Goal: Task Accomplishment & Management: Use online tool/utility

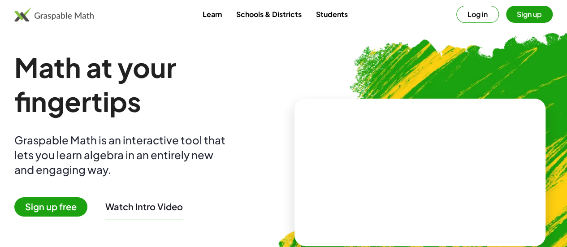
click at [325, 12] on link "Students" at bounding box center [331, 14] width 46 height 17
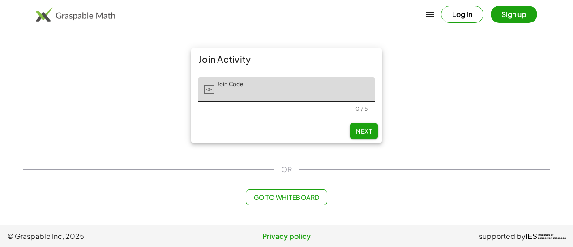
click at [267, 202] on button "Go to Whiteboard" at bounding box center [286, 197] width 81 height 16
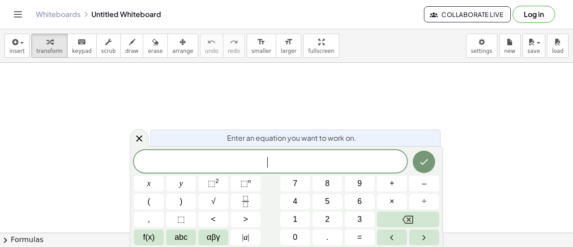
click at [331, 155] on div "****** ​" at bounding box center [270, 161] width 273 height 22
click at [392, 181] on span "+" at bounding box center [392, 183] width 5 height 12
click at [302, 184] on button "7" at bounding box center [295, 184] width 30 height 16
click at [400, 219] on button "Backspace" at bounding box center [408, 219] width 62 height 16
click at [299, 220] on button "1" at bounding box center [295, 219] width 30 height 16
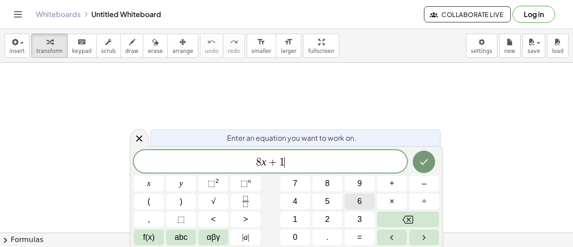
click at [355, 200] on button "6" at bounding box center [360, 202] width 30 height 16
click at [360, 233] on span "=" at bounding box center [359, 237] width 5 height 12
click at [327, 216] on span "2" at bounding box center [327, 219] width 4 height 12
click at [273, 161] on span "6" at bounding box center [273, 162] width 5 height 11
click at [420, 183] on button "–" at bounding box center [424, 184] width 30 height 16
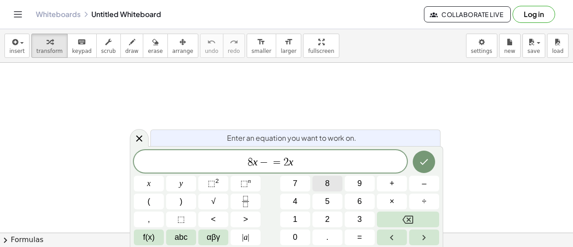
click at [331, 185] on button "8" at bounding box center [328, 184] width 30 height 16
click at [308, 165] on span "8 x − 8 ​ = 2 x" at bounding box center [270, 162] width 273 height 13
click at [387, 182] on button "+" at bounding box center [392, 184] width 30 height 16
click at [294, 219] on span "1" at bounding box center [295, 219] width 4 height 12
click at [352, 200] on button "6" at bounding box center [360, 202] width 30 height 16
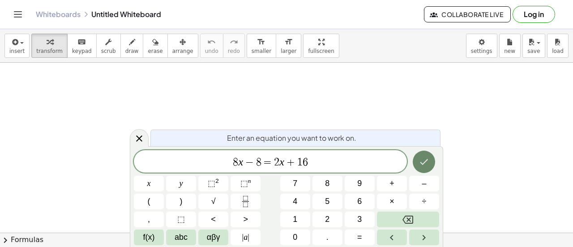
click at [426, 162] on icon "Done" at bounding box center [425, 162] width 8 height 6
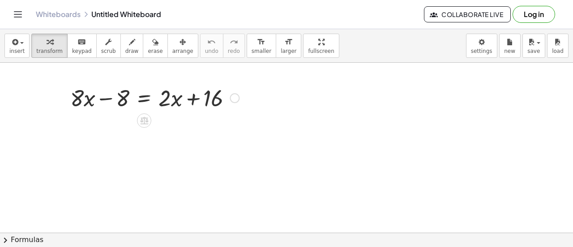
click at [101, 98] on div at bounding box center [155, 97] width 178 height 30
drag, startPoint x: 123, startPoint y: 94, endPoint x: 123, endPoint y: 108, distance: 13.9
click at [123, 108] on div at bounding box center [155, 97] width 178 height 30
drag, startPoint x: 122, startPoint y: 94, endPoint x: 235, endPoint y: 92, distance: 112.9
click at [235, 92] on div at bounding box center [155, 97] width 178 height 30
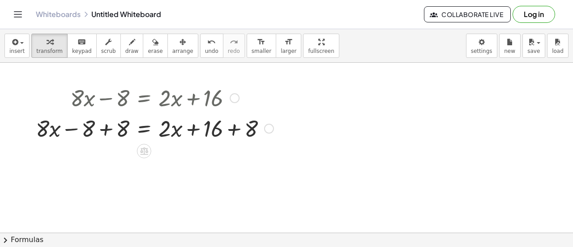
click at [66, 129] on div at bounding box center [154, 127] width 247 height 30
click at [104, 127] on div at bounding box center [154, 127] width 247 height 30
click at [104, 127] on div at bounding box center [172, 127] width 212 height 30
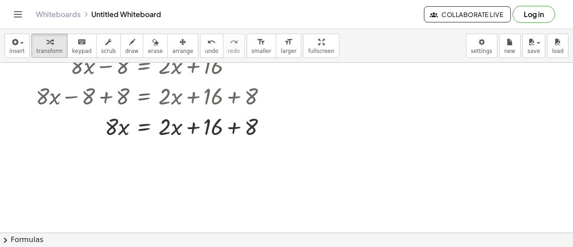
scroll to position [36, 0]
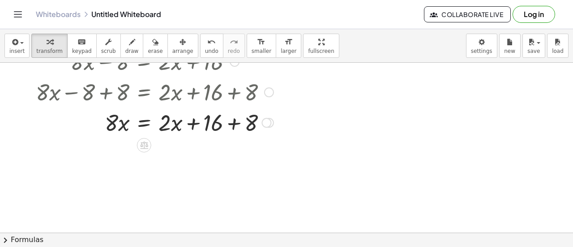
click at [235, 122] on div at bounding box center [154, 122] width 247 height 30
click at [144, 123] on div "· 8 · x = + · 2 · x + 16 + 8 24" at bounding box center [144, 123] width 0 height 0
click at [235, 122] on div at bounding box center [239, 123] width 10 height 10
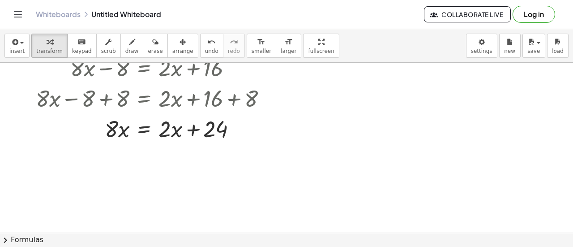
scroll to position [29, 0]
drag, startPoint x: 196, startPoint y: 129, endPoint x: 198, endPoint y: 125, distance: 5.1
click at [198, 125] on div at bounding box center [154, 129] width 247 height 30
click at [118, 125] on div at bounding box center [154, 129] width 247 height 30
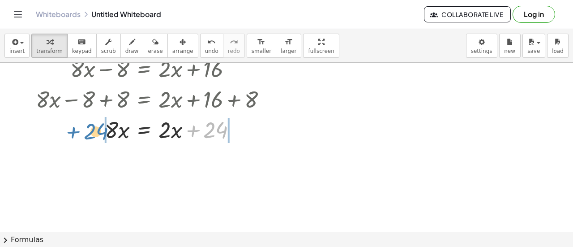
drag, startPoint x: 196, startPoint y: 129, endPoint x: 47, endPoint y: 129, distance: 148.7
click at [47, 129] on div at bounding box center [154, 129] width 247 height 30
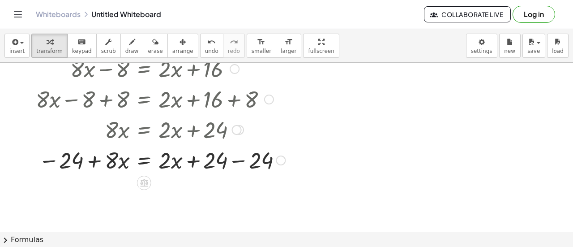
click at [241, 162] on div at bounding box center [160, 159] width 258 height 30
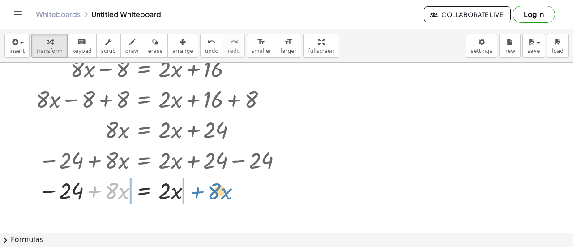
drag, startPoint x: 94, startPoint y: 189, endPoint x: 194, endPoint y: 189, distance: 100.3
click at [194, 189] on div at bounding box center [160, 190] width 258 height 30
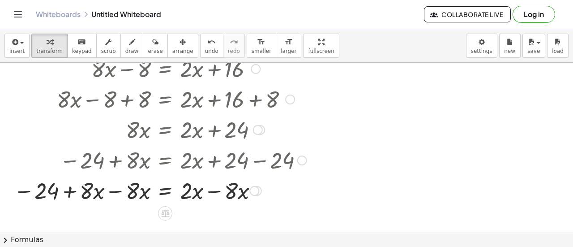
click at [213, 191] on div at bounding box center [160, 190] width 302 height 30
click at [116, 190] on div at bounding box center [160, 190] width 302 height 30
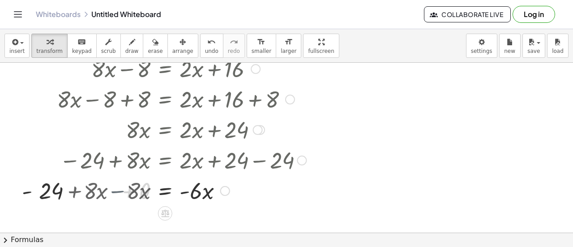
click at [116, 190] on div at bounding box center [181, 190] width 258 height 30
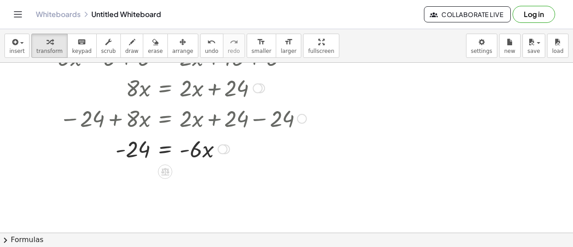
scroll to position [71, 0]
drag, startPoint x: 139, startPoint y: 146, endPoint x: 129, endPoint y: 142, distance: 10.4
click at [129, 142] on div at bounding box center [181, 148] width 258 height 30
click at [143, 150] on div at bounding box center [181, 148] width 258 height 30
click at [214, 150] on div at bounding box center [181, 148] width 258 height 30
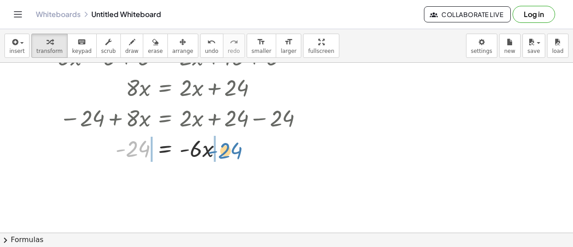
drag, startPoint x: 134, startPoint y: 149, endPoint x: 233, endPoint y: 150, distance: 99.0
click at [233, 150] on div at bounding box center [181, 148] width 258 height 30
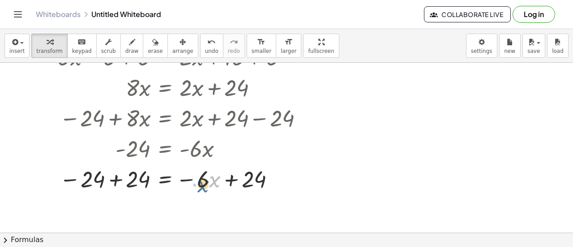
drag, startPoint x: 213, startPoint y: 177, endPoint x: 205, endPoint y: 181, distance: 8.7
click at [205, 181] on div at bounding box center [181, 178] width 258 height 30
click at [229, 178] on div at bounding box center [181, 178] width 258 height 30
click at [112, 176] on div at bounding box center [181, 178] width 258 height 30
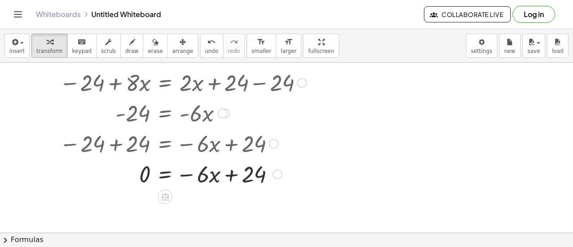
scroll to position [110, 0]
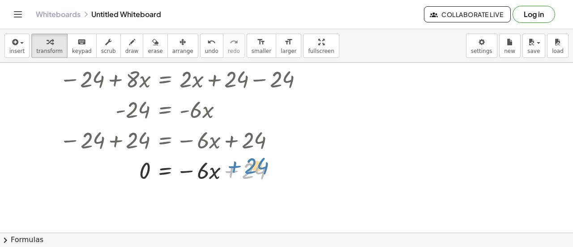
drag, startPoint x: 231, startPoint y: 170, endPoint x: 236, endPoint y: 164, distance: 7.3
click at [236, 164] on div at bounding box center [181, 170] width 258 height 30
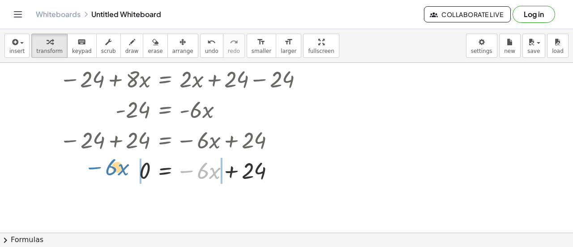
drag, startPoint x: 189, startPoint y: 169, endPoint x: 104, endPoint y: 166, distance: 85.2
click at [104, 166] on div at bounding box center [181, 170] width 258 height 30
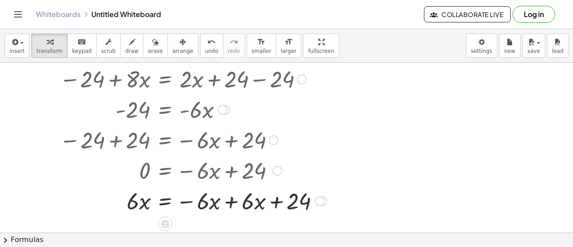
click at [229, 200] on div at bounding box center [191, 200] width 279 height 30
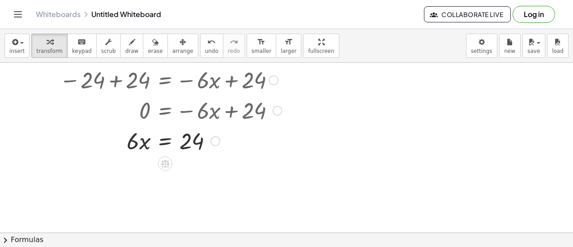
scroll to position [179, 0]
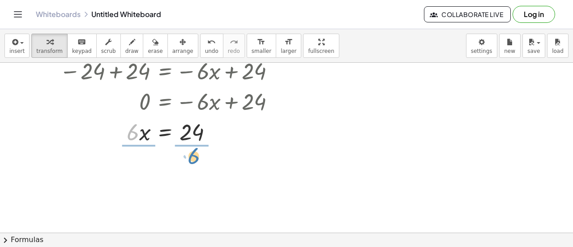
drag, startPoint x: 139, startPoint y: 132, endPoint x: 200, endPoint y: 155, distance: 65.4
click at [200, 155] on div "+ · 8 · x − 8 = + · 2 · x + 16 + · 8 · x − 8 + 8 = + · 2 · x + 16 + 8 + · 8 · x…" at bounding box center [286, 140] width 573 height 512
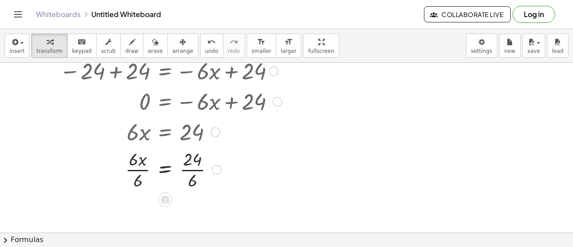
click at [189, 169] on div at bounding box center [181, 168] width 258 height 45
click at [139, 168] on div at bounding box center [181, 168] width 258 height 45
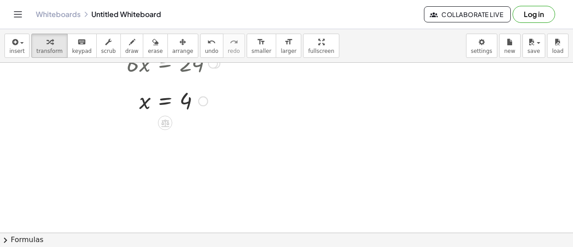
scroll to position [255, 0]
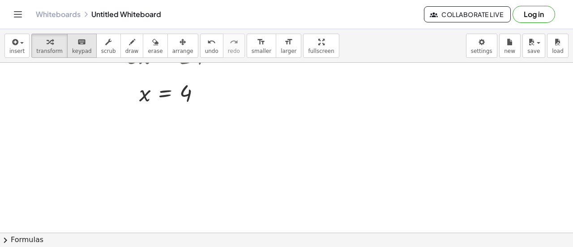
click at [77, 41] on icon "keyboard" at bounding box center [81, 42] width 9 height 11
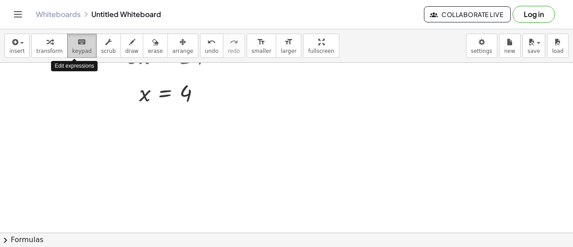
click at [77, 43] on icon "keyboard" at bounding box center [81, 42] width 9 height 11
click at [73, 57] on button "keyboard keypad" at bounding box center [82, 46] width 30 height 24
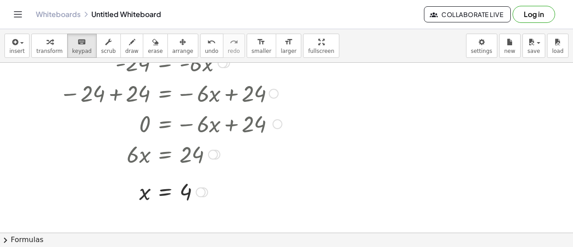
scroll to position [151, 0]
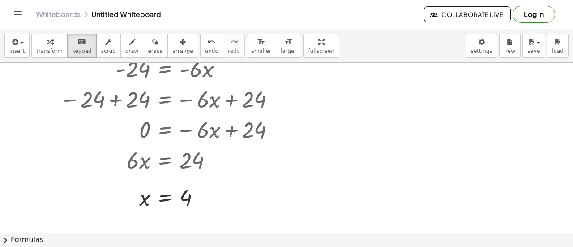
click at [228, 245] on button "chevron_right Formulas" at bounding box center [286, 239] width 573 height 14
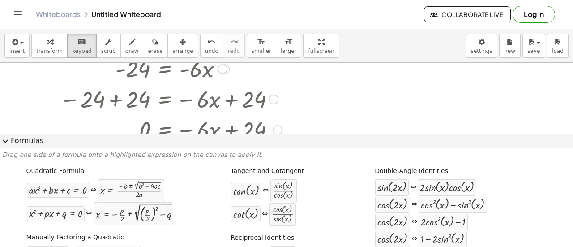
click at [284, 117] on div at bounding box center [181, 129] width 258 height 30
click at [17, 138] on button "expand_more Formulas" at bounding box center [286, 141] width 573 height 14
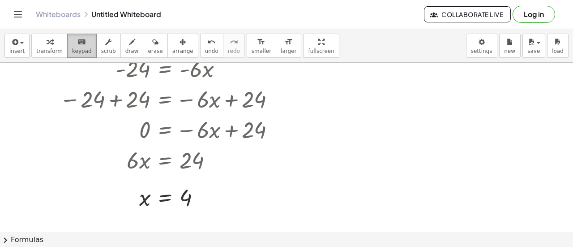
click at [81, 50] on span "keypad" at bounding box center [82, 51] width 20 height 6
click at [13, 44] on icon "button" at bounding box center [14, 42] width 8 height 11
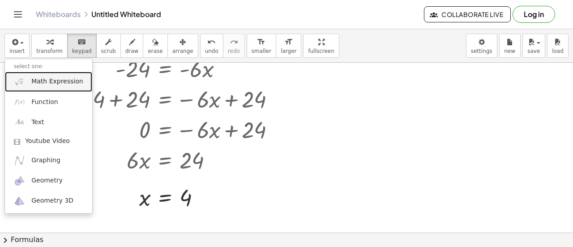
click at [64, 81] on span "Math Expression" at bounding box center [57, 81] width 52 height 9
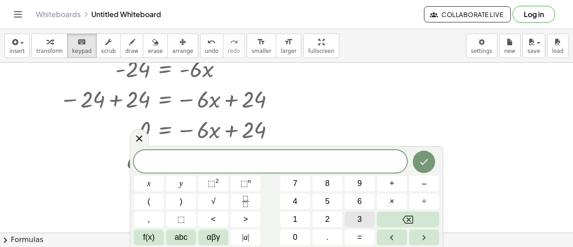
click at [365, 219] on button "3" at bounding box center [360, 219] width 30 height 16
click at [388, 184] on button "+" at bounding box center [392, 184] width 30 height 16
click at [370, 184] on button "9" at bounding box center [360, 184] width 30 height 16
click at [363, 234] on button "=" at bounding box center [360, 237] width 30 height 16
click at [289, 215] on button "1" at bounding box center [295, 219] width 30 height 16
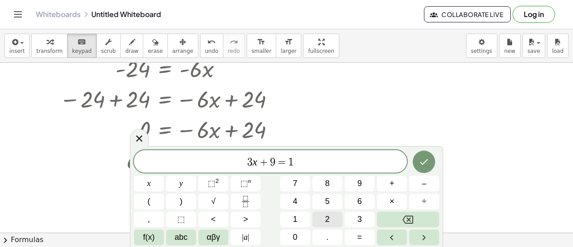
click at [326, 215] on span "2" at bounding box center [327, 219] width 4 height 12
click at [392, 203] on span "×" at bounding box center [392, 201] width 5 height 12
click at [425, 183] on span "–" at bounding box center [424, 183] width 4 height 12
click at [358, 185] on span "9" at bounding box center [359, 183] width 4 height 12
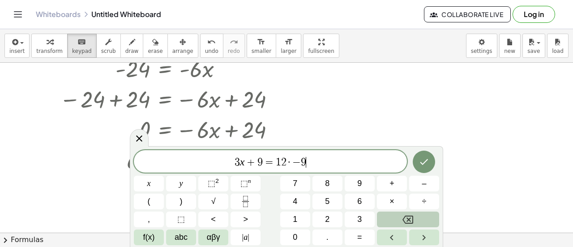
click at [402, 221] on button "Backspace" at bounding box center [408, 219] width 62 height 16
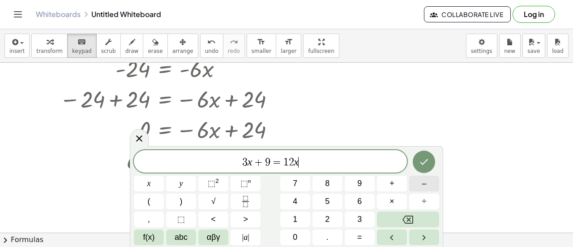
click at [428, 182] on button "–" at bounding box center [424, 184] width 30 height 16
click at [363, 186] on button "9" at bounding box center [360, 184] width 30 height 16
click at [427, 161] on icon "Done" at bounding box center [424, 161] width 11 height 11
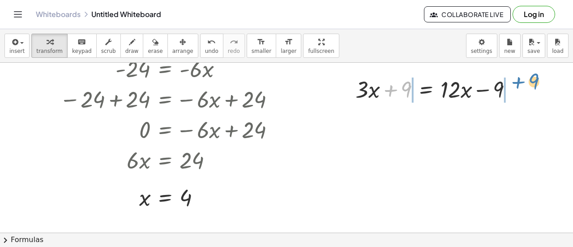
drag, startPoint x: 391, startPoint y: 88, endPoint x: 520, endPoint y: 78, distance: 129.4
click at [520, 78] on div at bounding box center [437, 88] width 173 height 30
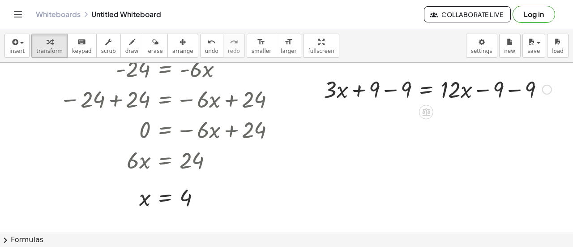
click at [390, 90] on div at bounding box center [437, 88] width 237 height 30
click at [390, 90] on div at bounding box center [469, 88] width 173 height 30
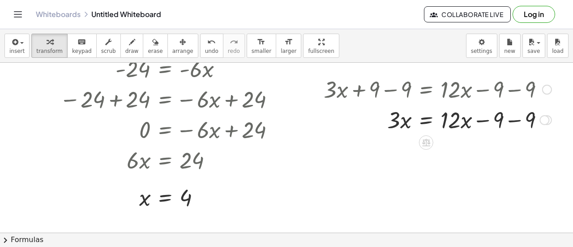
click at [489, 119] on div at bounding box center [437, 119] width 237 height 30
click at [514, 118] on div at bounding box center [437, 119] width 237 height 30
drag, startPoint x: 456, startPoint y: 118, endPoint x: 461, endPoint y: 117, distance: 5.1
click at [461, 117] on div at bounding box center [437, 119] width 237 height 30
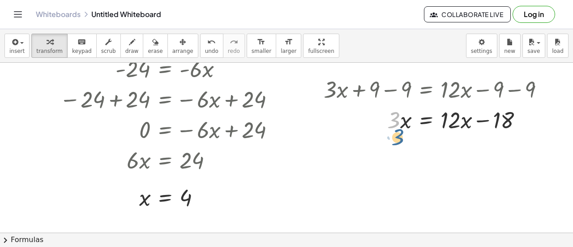
click at [400, 122] on div at bounding box center [437, 119] width 237 height 30
drag, startPoint x: 486, startPoint y: 120, endPoint x: 357, endPoint y: 125, distance: 129.1
click at [357, 125] on div at bounding box center [437, 119] width 237 height 30
click at [523, 120] on div at bounding box center [448, 119] width 258 height 30
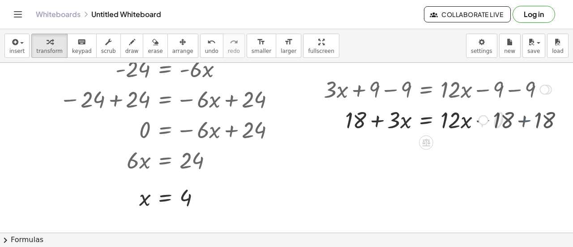
click at [523, 120] on div at bounding box center [437, 119] width 237 height 30
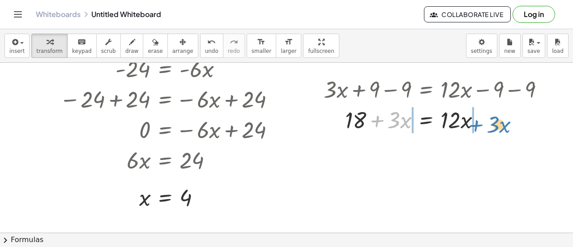
drag, startPoint x: 375, startPoint y: 119, endPoint x: 474, endPoint y: 123, distance: 99.5
click at [474, 123] on div at bounding box center [437, 119] width 237 height 30
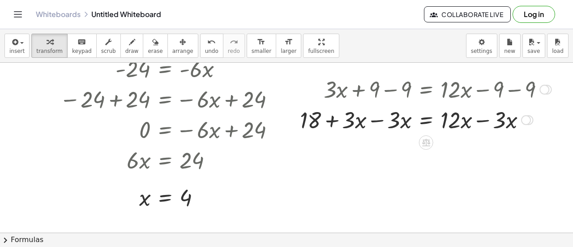
click at [375, 118] on div at bounding box center [426, 119] width 261 height 30
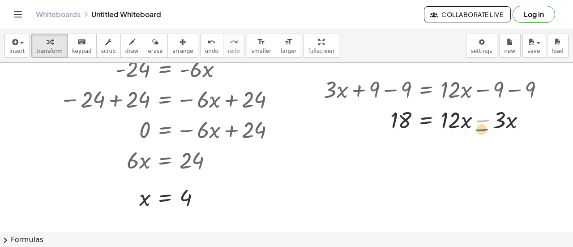
drag, startPoint x: 474, startPoint y: 119, endPoint x: 471, endPoint y: 124, distance: 5.6
click at [471, 124] on div at bounding box center [437, 119] width 237 height 30
click at [453, 116] on div at bounding box center [437, 119] width 237 height 30
click at [485, 119] on div at bounding box center [437, 119] width 237 height 30
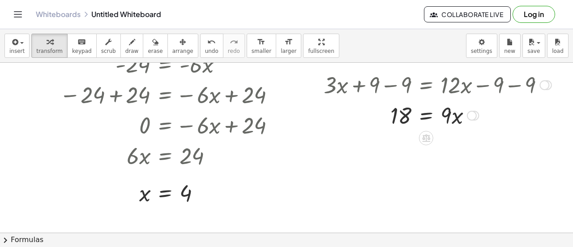
scroll to position [155, 0]
click at [404, 115] on div at bounding box center [437, 115] width 237 height 30
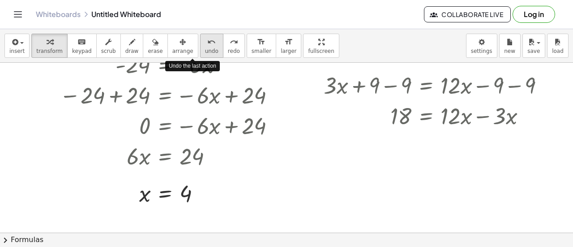
click at [207, 41] on icon "undo" at bounding box center [211, 42] width 9 height 11
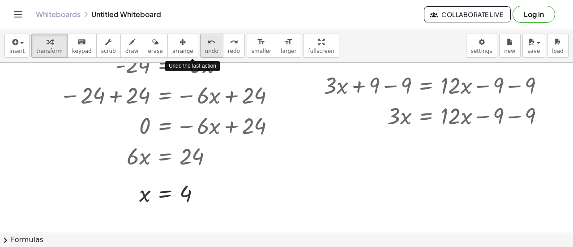
click at [207, 41] on icon "undo" at bounding box center [211, 42] width 9 height 11
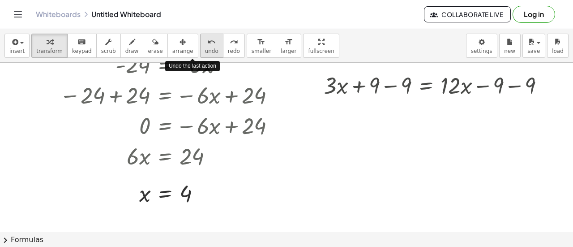
click at [207, 41] on icon "undo" at bounding box center [211, 42] width 9 height 11
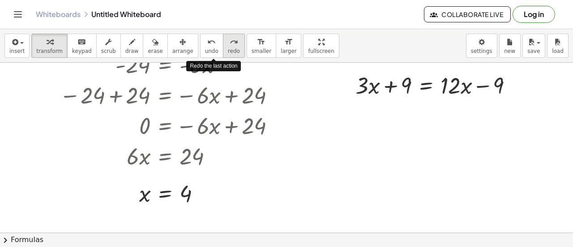
click at [223, 42] on button "redo redo" at bounding box center [234, 46] width 22 height 24
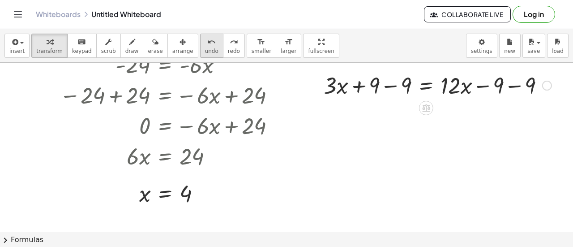
drag, startPoint x: 222, startPoint y: 42, endPoint x: 196, endPoint y: 43, distance: 25.5
click at [200, 43] on div "undo undo redo redo" at bounding box center [222, 46] width 45 height 24
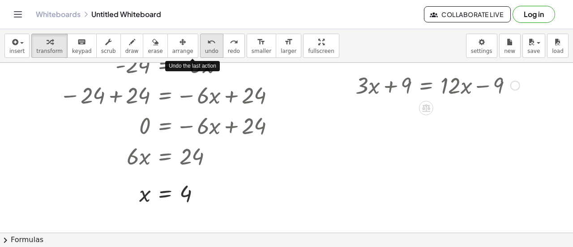
click at [207, 43] on icon "undo" at bounding box center [211, 42] width 9 height 11
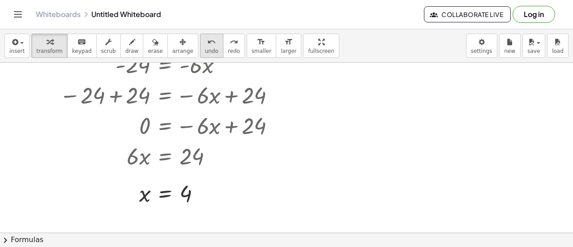
click at [201, 47] on button "undo undo" at bounding box center [211, 46] width 23 height 24
click at [223, 43] on button "redo redo" at bounding box center [234, 46] width 22 height 24
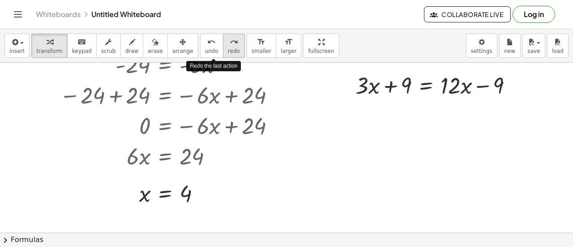
click at [228, 48] on span "redo" at bounding box center [234, 51] width 12 height 6
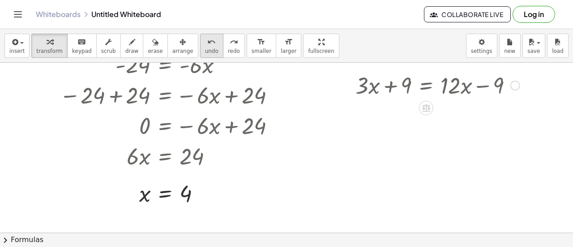
click at [200, 41] on button "undo undo" at bounding box center [211, 46] width 23 height 24
click at [457, 103] on div at bounding box center [290, 78] width 581 height 341
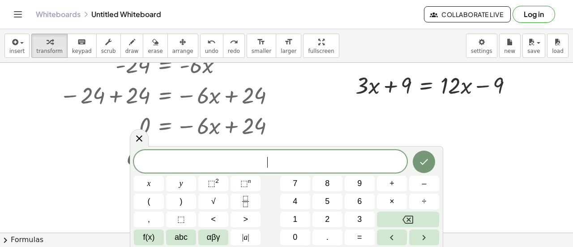
click at [437, 118] on div at bounding box center [290, 78] width 581 height 341
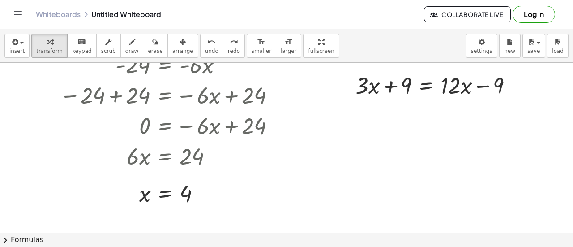
click at [406, 121] on div at bounding box center [290, 78] width 581 height 341
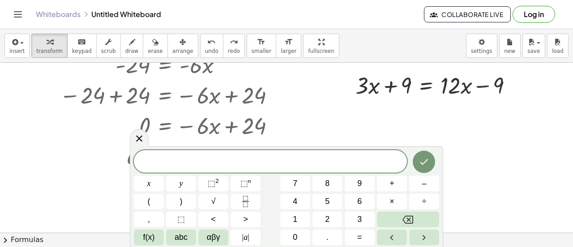
click at [412, 110] on div at bounding box center [290, 78] width 581 height 341
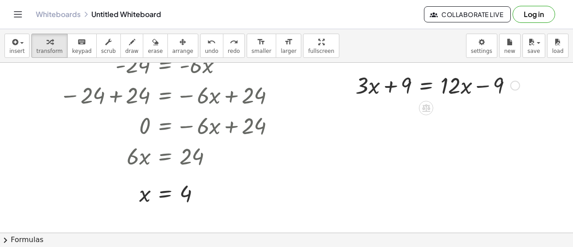
click at [391, 86] on div at bounding box center [437, 84] width 173 height 30
drag, startPoint x: 391, startPoint y: 86, endPoint x: 524, endPoint y: 88, distance: 133.1
click at [524, 88] on div at bounding box center [437, 84] width 173 height 30
click at [509, 125] on div at bounding box center [290, 78] width 581 height 341
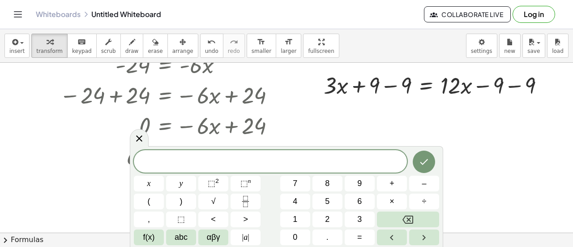
click at [507, 125] on div at bounding box center [290, 78] width 581 height 341
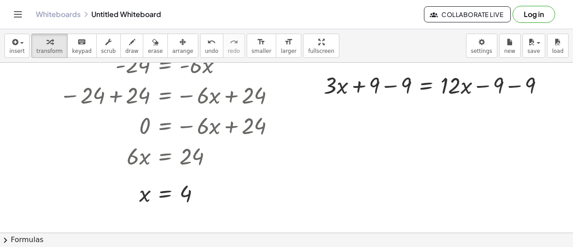
click at [506, 125] on div at bounding box center [290, 78] width 581 height 341
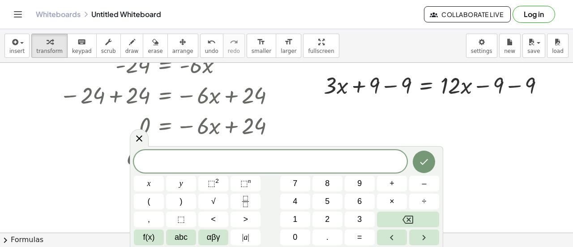
click at [469, 110] on div at bounding box center [290, 78] width 581 height 341
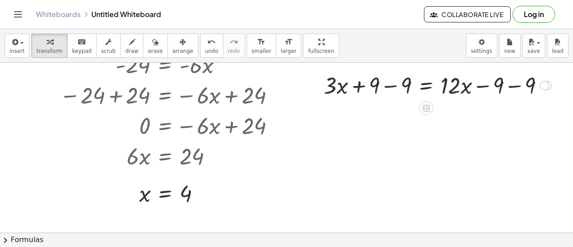
click at [433, 101] on div at bounding box center [429, 107] width 7 height 17
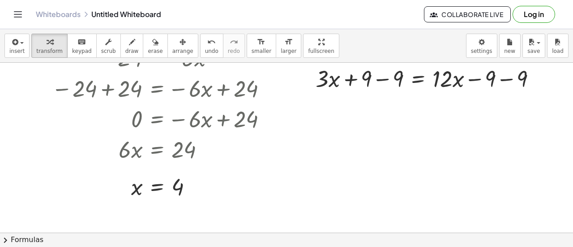
scroll to position [161, 14]
click at [471, 103] on div at bounding box center [282, 71] width 581 height 341
click at [376, 80] on div at bounding box center [429, 78] width 237 height 30
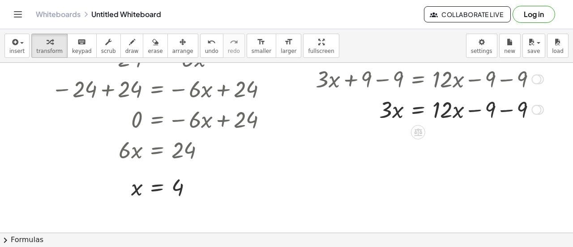
click at [473, 109] on div at bounding box center [429, 109] width 237 height 30
click at [497, 110] on div at bounding box center [429, 109] width 237 height 30
click at [455, 136] on div at bounding box center [282, 71] width 581 height 341
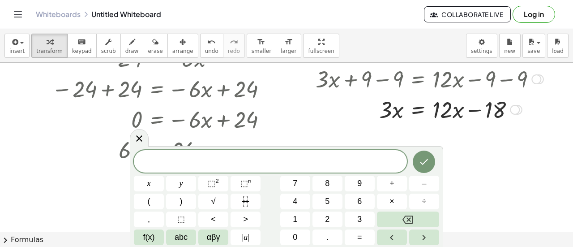
click at [466, 110] on div at bounding box center [429, 109] width 237 height 30
drag, startPoint x: 466, startPoint y: 110, endPoint x: 323, endPoint y: 116, distance: 144.0
click at [323, 116] on div at bounding box center [429, 109] width 237 height 30
click at [323, 116] on div at bounding box center [440, 109] width 258 height 30
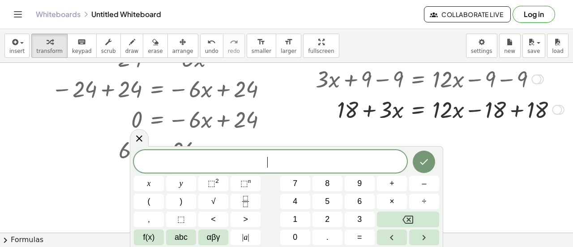
click at [511, 110] on div at bounding box center [440, 109] width 258 height 30
click at [473, 136] on div at bounding box center [282, 71] width 581 height 341
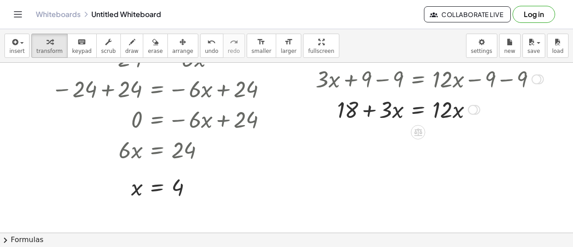
click at [365, 113] on div at bounding box center [429, 109] width 237 height 30
click at [341, 104] on div at bounding box center [429, 109] width 237 height 30
drag, startPoint x: 362, startPoint y: 108, endPoint x: 463, endPoint y: 108, distance: 100.3
click at [463, 108] on div at bounding box center [429, 109] width 237 height 30
click at [363, 109] on div at bounding box center [418, 109] width 261 height 30
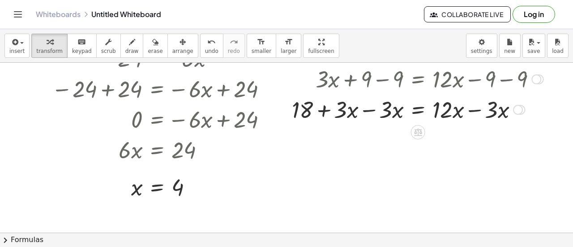
click at [363, 109] on div at bounding box center [418, 109] width 261 height 30
click at [466, 110] on div at bounding box center [429, 109] width 237 height 30
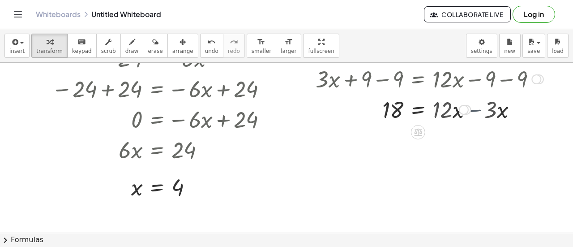
click at [466, 110] on div at bounding box center [429, 109] width 237 height 30
click at [395, 108] on div at bounding box center [429, 109] width 237 height 30
drag, startPoint x: 387, startPoint y: 109, endPoint x: 461, endPoint y: 111, distance: 74.4
click at [461, 111] on div at bounding box center [429, 109] width 237 height 30
click at [368, 108] on div at bounding box center [429, 109] width 237 height 30
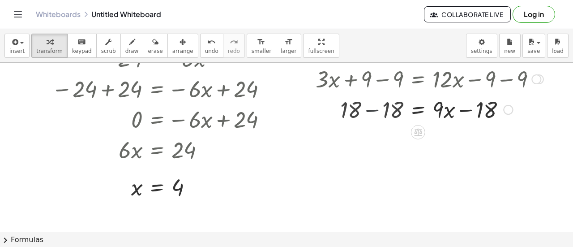
click at [368, 108] on div at bounding box center [429, 109] width 237 height 30
click at [441, 112] on div at bounding box center [429, 109] width 237 height 30
click at [205, 48] on span "undo" at bounding box center [211, 51] width 13 height 6
click at [363, 105] on div at bounding box center [403, 109] width 289 height 30
click at [363, 105] on div at bounding box center [429, 109] width 237 height 30
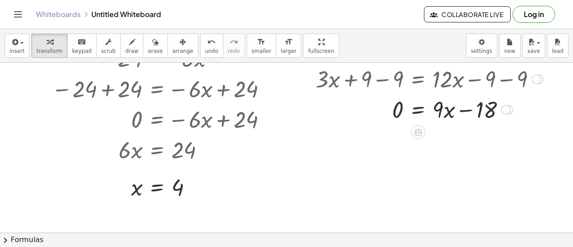
click at [460, 109] on div at bounding box center [429, 109] width 237 height 30
drag, startPoint x: 456, startPoint y: 109, endPoint x: 448, endPoint y: 110, distance: 7.7
click at [448, 110] on div at bounding box center [429, 109] width 237 height 30
drag, startPoint x: 456, startPoint y: 109, endPoint x: 449, endPoint y: 112, distance: 8.1
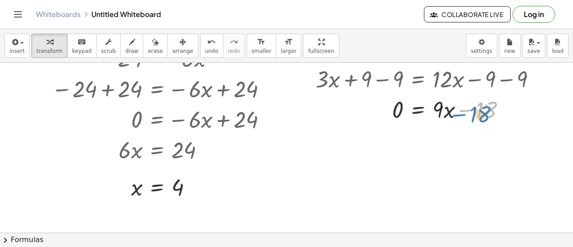
click at [449, 112] on div at bounding box center [429, 109] width 237 height 30
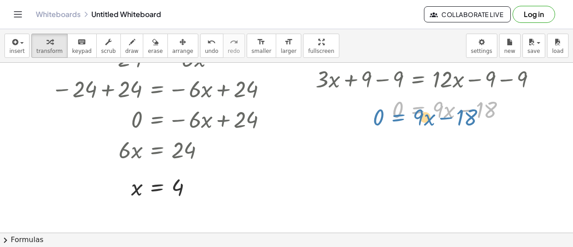
click at [413, 105] on div at bounding box center [429, 109] width 237 height 30
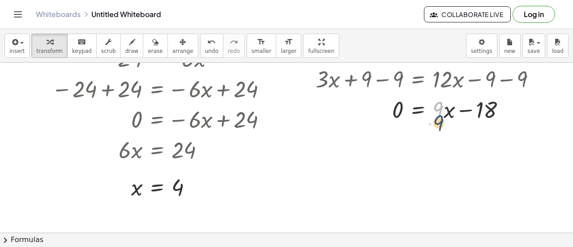
click at [439, 106] on div at bounding box center [429, 109] width 237 height 30
drag, startPoint x: 387, startPoint y: 112, endPoint x: 459, endPoint y: 116, distance: 72.2
click at [459, 116] on div at bounding box center [429, 109] width 237 height 30
click at [200, 48] on button "undo undo" at bounding box center [211, 46] width 23 height 24
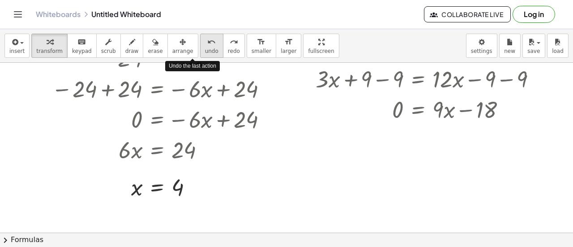
click at [200, 48] on button "undo undo" at bounding box center [211, 46] width 23 height 24
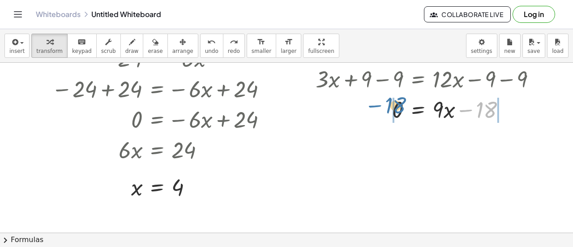
drag, startPoint x: 461, startPoint y: 111, endPoint x: 367, endPoint y: 104, distance: 94.7
click at [367, 104] on div at bounding box center [429, 109] width 237 height 30
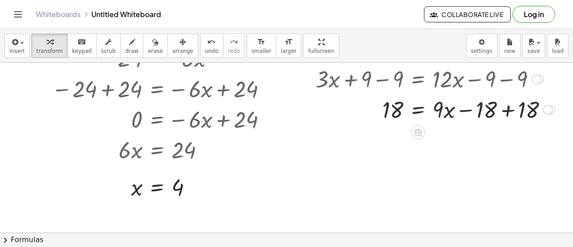
click at [498, 108] on div at bounding box center [435, 109] width 249 height 30
click at [498, 108] on div at bounding box center [429, 109] width 237 height 30
drag, startPoint x: 396, startPoint y: 111, endPoint x: 400, endPoint y: 132, distance: 21.8
drag, startPoint x: 400, startPoint y: 132, endPoint x: 364, endPoint y: 136, distance: 36.1
click at [364, 136] on div at bounding box center [282, 71] width 581 height 341
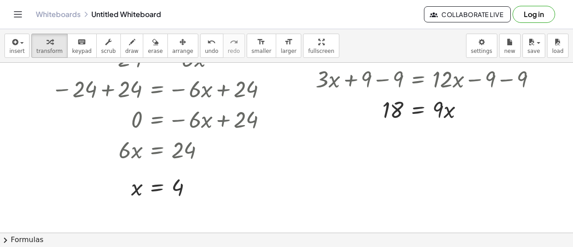
drag, startPoint x: 409, startPoint y: 139, endPoint x: 348, endPoint y: 135, distance: 61.1
click at [348, 135] on div at bounding box center [282, 71] width 581 height 341
drag, startPoint x: 427, startPoint y: 112, endPoint x: 432, endPoint y: 110, distance: 5.5
click at [432, 110] on div at bounding box center [429, 109] width 237 height 30
drag, startPoint x: 434, startPoint y: 109, endPoint x: 428, endPoint y: 120, distance: 12.0
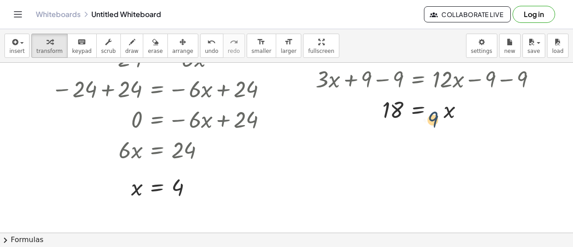
click at [428, 120] on div at bounding box center [429, 109] width 237 height 30
drag, startPoint x: 388, startPoint y: 108, endPoint x: 391, endPoint y: 103, distance: 5.8
click at [391, 103] on div at bounding box center [429, 109] width 237 height 30
click at [207, 40] on icon "undo" at bounding box center [211, 42] width 9 height 11
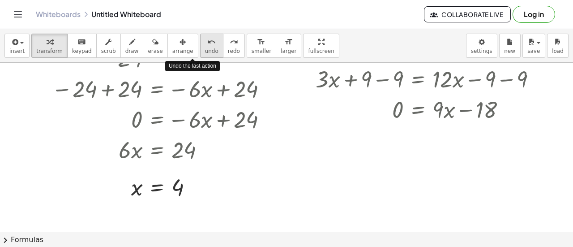
click at [207, 40] on icon "undo" at bounding box center [211, 42] width 9 height 11
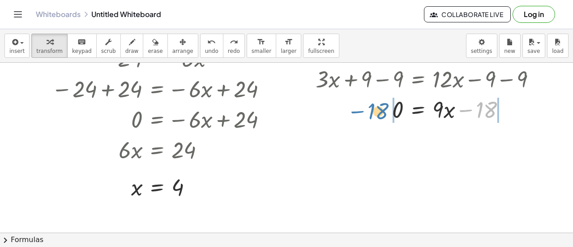
drag, startPoint x: 473, startPoint y: 110, endPoint x: 366, endPoint y: 111, distance: 107.1
click at [366, 111] on div at bounding box center [429, 109] width 237 height 30
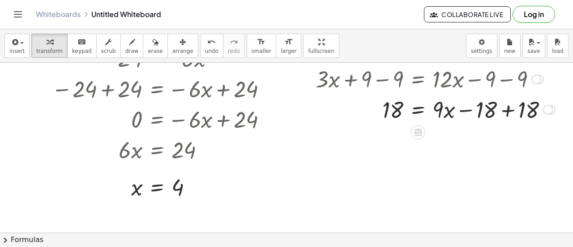
click at [499, 110] on div at bounding box center [435, 109] width 249 height 30
click at [499, 110] on div at bounding box center [429, 109] width 237 height 30
click at [461, 95] on div at bounding box center [435, 109] width 249 height 30
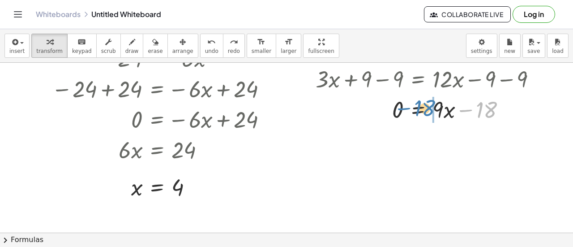
drag, startPoint x: 485, startPoint y: 112, endPoint x: 423, endPoint y: 110, distance: 61.8
click at [423, 110] on div at bounding box center [435, 109] width 249 height 30
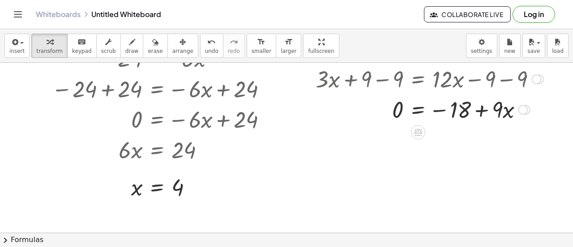
click at [465, 110] on div at bounding box center [435, 109] width 249 height 30
drag, startPoint x: 498, startPoint y: 111, endPoint x: 373, endPoint y: 112, distance: 125.0
click at [373, 112] on div at bounding box center [435, 109] width 249 height 30
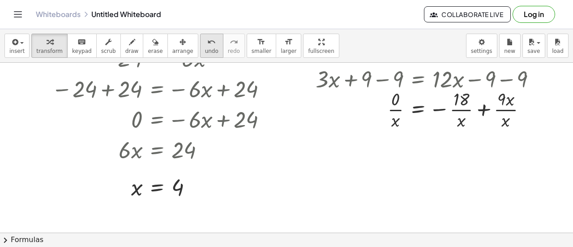
click at [200, 52] on button "undo undo" at bounding box center [211, 46] width 23 height 24
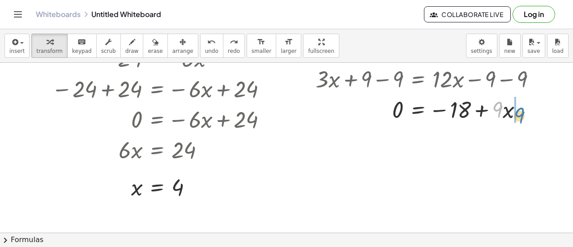
drag, startPoint x: 494, startPoint y: 108, endPoint x: 514, endPoint y: 113, distance: 20.4
click at [514, 113] on div at bounding box center [436, 109] width 240 height 30
drag, startPoint x: 476, startPoint y: 109, endPoint x: 366, endPoint y: 108, distance: 109.3
click at [366, 108] on div at bounding box center [436, 109] width 240 height 30
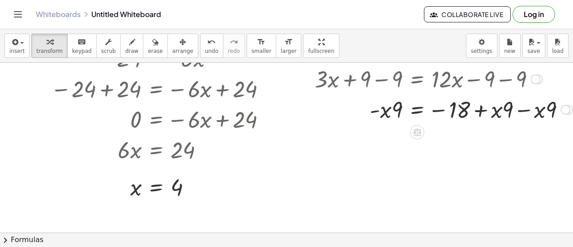
click at [517, 111] on div at bounding box center [434, 109] width 249 height 30
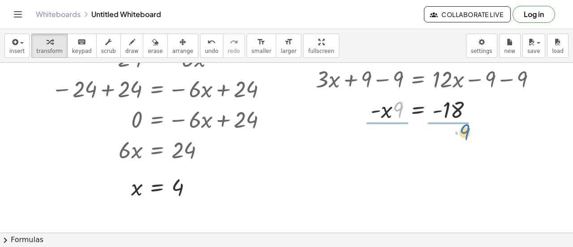
drag, startPoint x: 390, startPoint y: 108, endPoint x: 449, endPoint y: 133, distance: 64.2
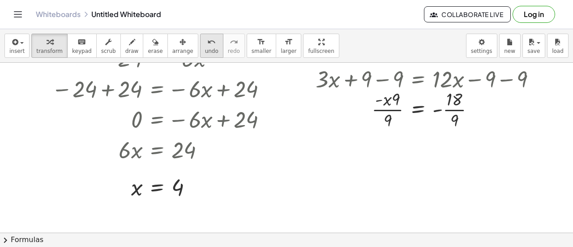
click at [205, 52] on span "undo" at bounding box center [211, 51] width 13 height 6
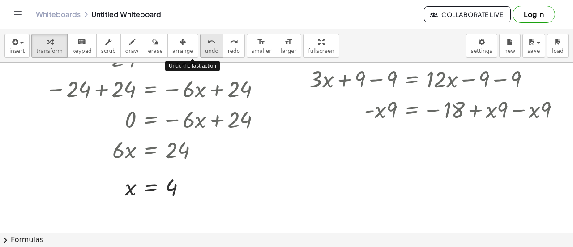
click at [205, 52] on span "undo" at bounding box center [211, 51] width 13 height 6
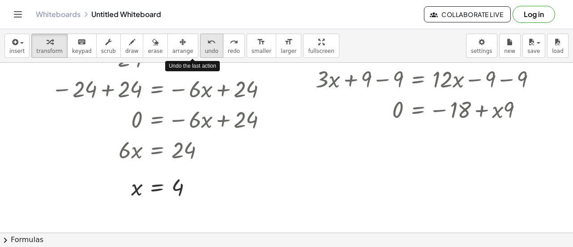
click at [205, 52] on span "undo" at bounding box center [211, 51] width 13 height 6
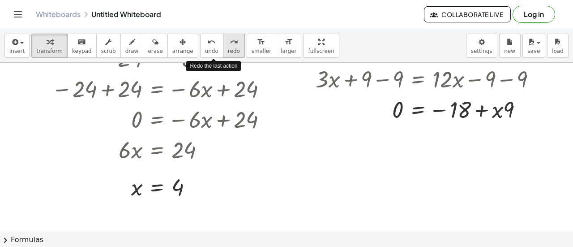
click at [230, 44] on icon "redo" at bounding box center [234, 42] width 9 height 11
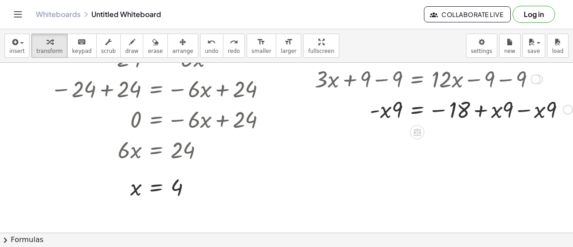
click at [521, 107] on div at bounding box center [434, 109] width 249 height 30
click at [521, 107] on div at bounding box center [435, 109] width 249 height 30
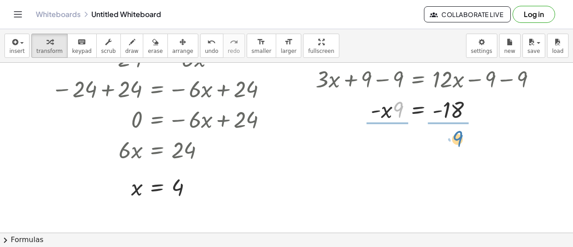
drag, startPoint x: 389, startPoint y: 111, endPoint x: 449, endPoint y: 140, distance: 66.3
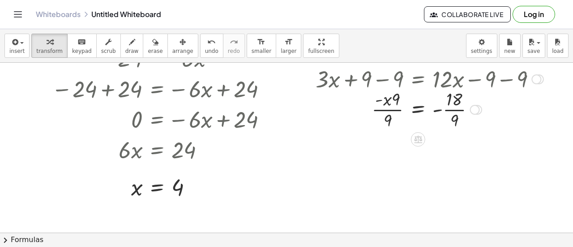
click at [450, 109] on div at bounding box center [435, 108] width 249 height 45
click at [386, 110] on div at bounding box center [435, 108] width 249 height 45
click at [385, 101] on div at bounding box center [435, 108] width 249 height 45
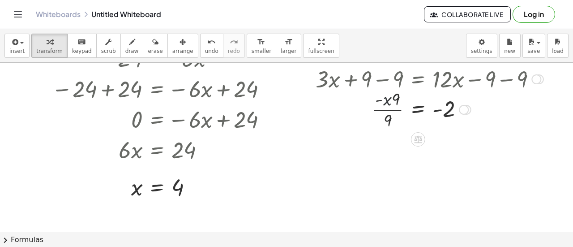
click at [385, 101] on div at bounding box center [435, 108] width 249 height 45
click at [389, 102] on div at bounding box center [435, 108] width 249 height 45
drag, startPoint x: 389, startPoint y: 102, endPoint x: 478, endPoint y: 103, distance: 89.6
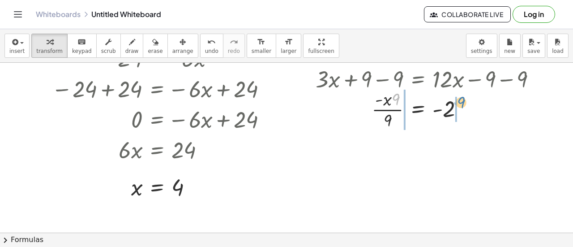
click at [478, 103] on div at bounding box center [435, 108] width 249 height 45
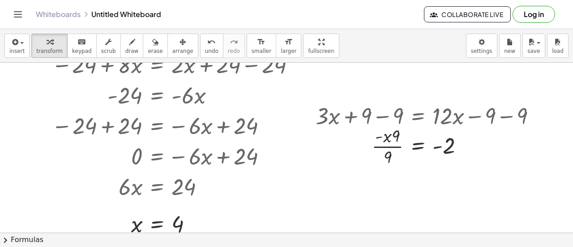
scroll to position [124, 14]
click at [518, 220] on div at bounding box center [282, 109] width 581 height 341
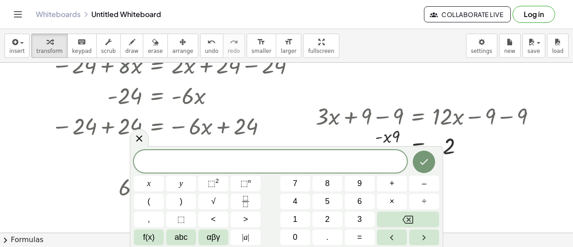
click at [518, 220] on div at bounding box center [282, 109] width 581 height 341
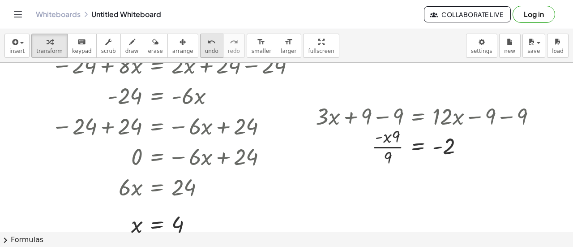
click at [200, 46] on button "undo undo" at bounding box center [211, 46] width 23 height 24
click at [381, 147] on div at bounding box center [440, 146] width 259 height 45
drag, startPoint x: 385, startPoint y: 135, endPoint x: 395, endPoint y: 136, distance: 10.3
click at [395, 136] on div at bounding box center [440, 146] width 259 height 45
drag, startPoint x: 384, startPoint y: 132, endPoint x: 389, endPoint y: 132, distance: 5.4
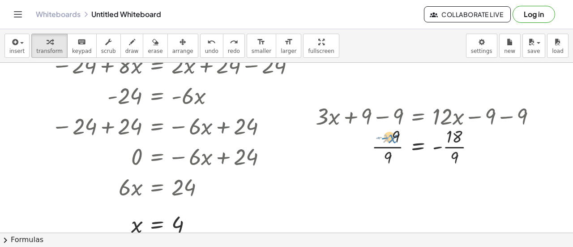
click at [389, 132] on div at bounding box center [440, 146] width 259 height 45
drag, startPoint x: 452, startPoint y: 135, endPoint x: 379, endPoint y: 136, distance: 73.5
click at [379, 136] on div at bounding box center [440, 146] width 259 height 45
click at [207, 39] on icon "undo" at bounding box center [211, 42] width 9 height 11
click at [444, 147] on div at bounding box center [435, 146] width 191 height 45
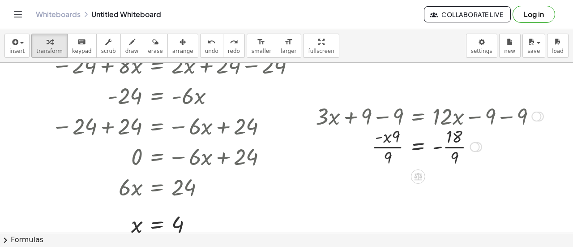
click at [444, 147] on div at bounding box center [435, 146] width 191 height 45
click at [383, 146] on div at bounding box center [435, 146] width 249 height 45
drag, startPoint x: 389, startPoint y: 136, endPoint x: 374, endPoint y: 136, distance: 14.8
click at [374, 136] on div at bounding box center [435, 146] width 249 height 45
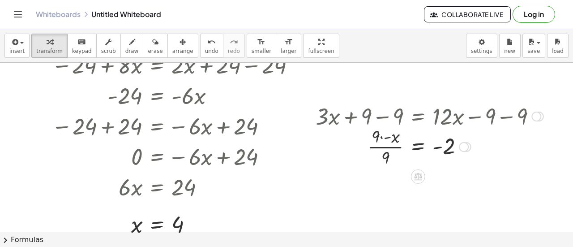
click at [374, 146] on div at bounding box center [435, 146] width 249 height 45
click at [413, 164] on icon at bounding box center [417, 168] width 9 height 9
click at [379, 147] on div at bounding box center [435, 146] width 249 height 30
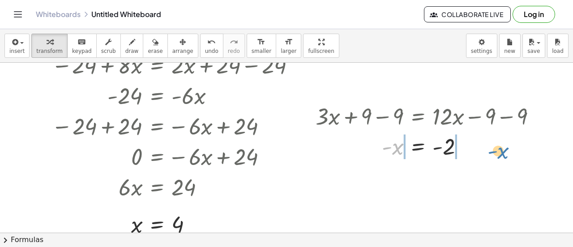
drag, startPoint x: 388, startPoint y: 149, endPoint x: 495, endPoint y: 151, distance: 106.2
click at [495, 151] on div at bounding box center [435, 146] width 249 height 30
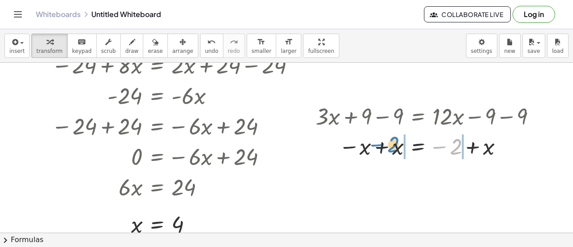
drag, startPoint x: 433, startPoint y: 147, endPoint x: 373, endPoint y: 143, distance: 60.2
click at [373, 143] on div at bounding box center [435, 146] width 249 height 30
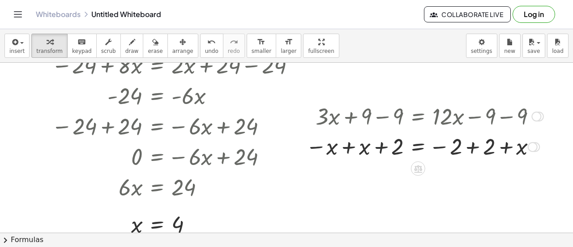
click at [374, 147] on div at bounding box center [435, 146] width 249 height 30
drag, startPoint x: 374, startPoint y: 147, endPoint x: 381, endPoint y: 149, distance: 6.9
click at [381, 149] on div at bounding box center [435, 146] width 249 height 30
click at [344, 146] on div at bounding box center [435, 146] width 249 height 30
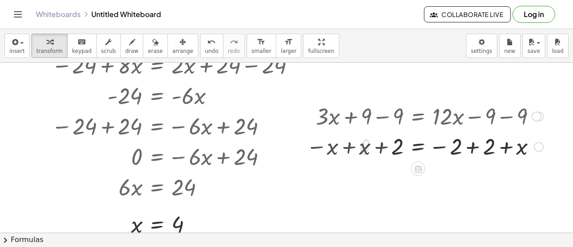
click at [344, 146] on div at bounding box center [435, 146] width 249 height 30
click at [464, 145] on div at bounding box center [435, 146] width 249 height 30
